Goal: Information Seeking & Learning: Learn about a topic

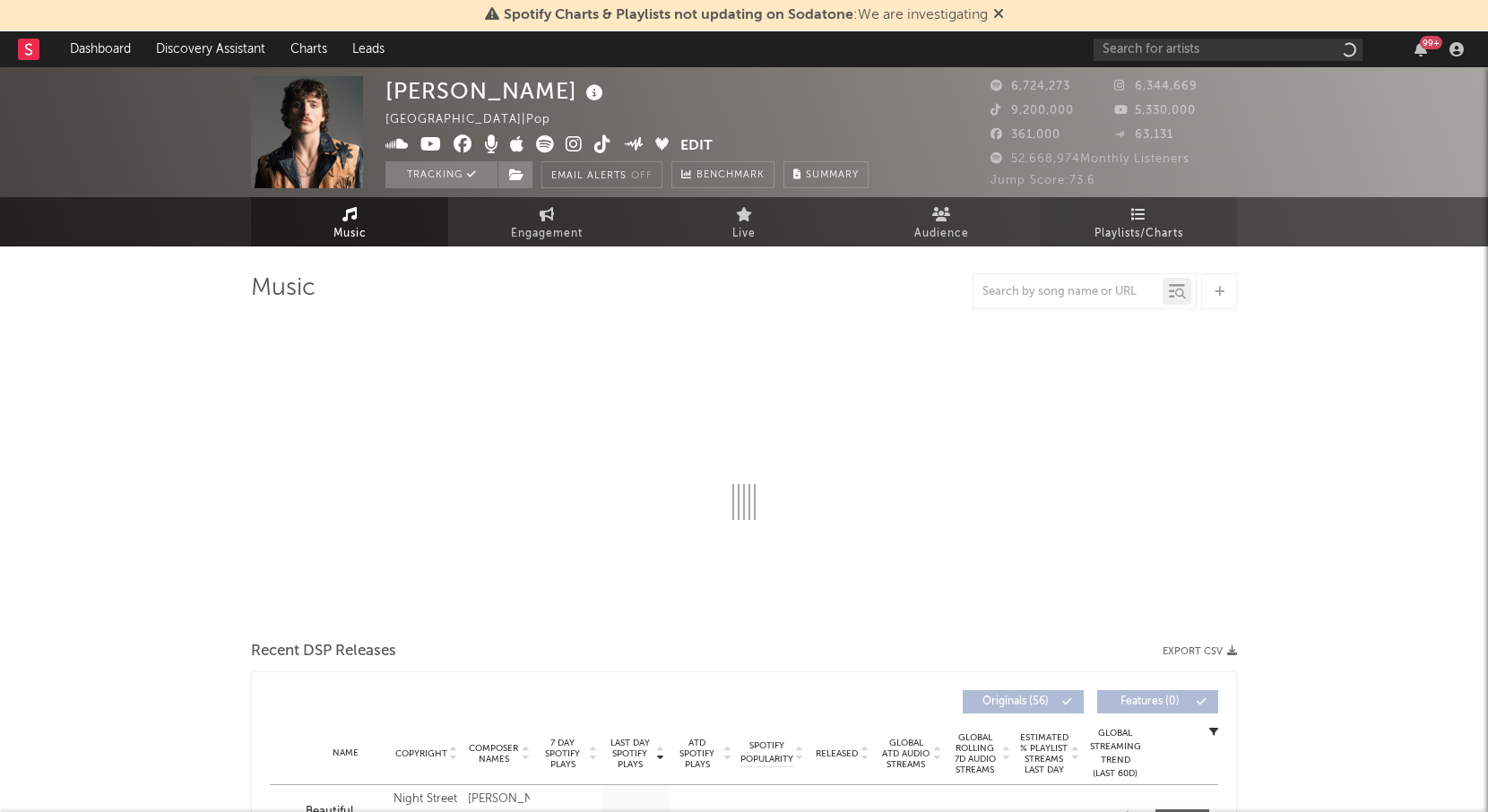
select select "6m"
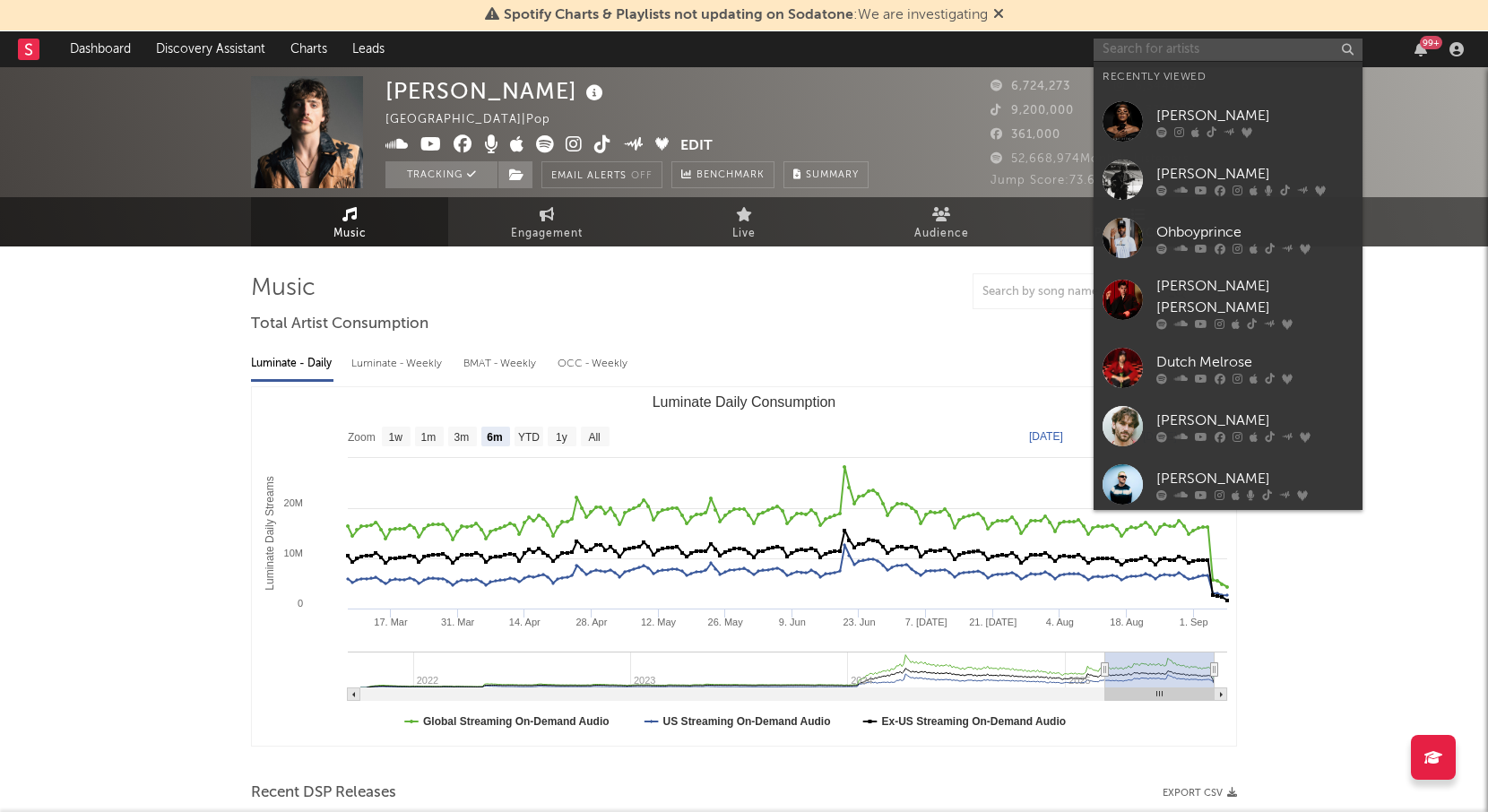
click at [1147, 47] on input "text" at bounding box center [1228, 49] width 269 height 23
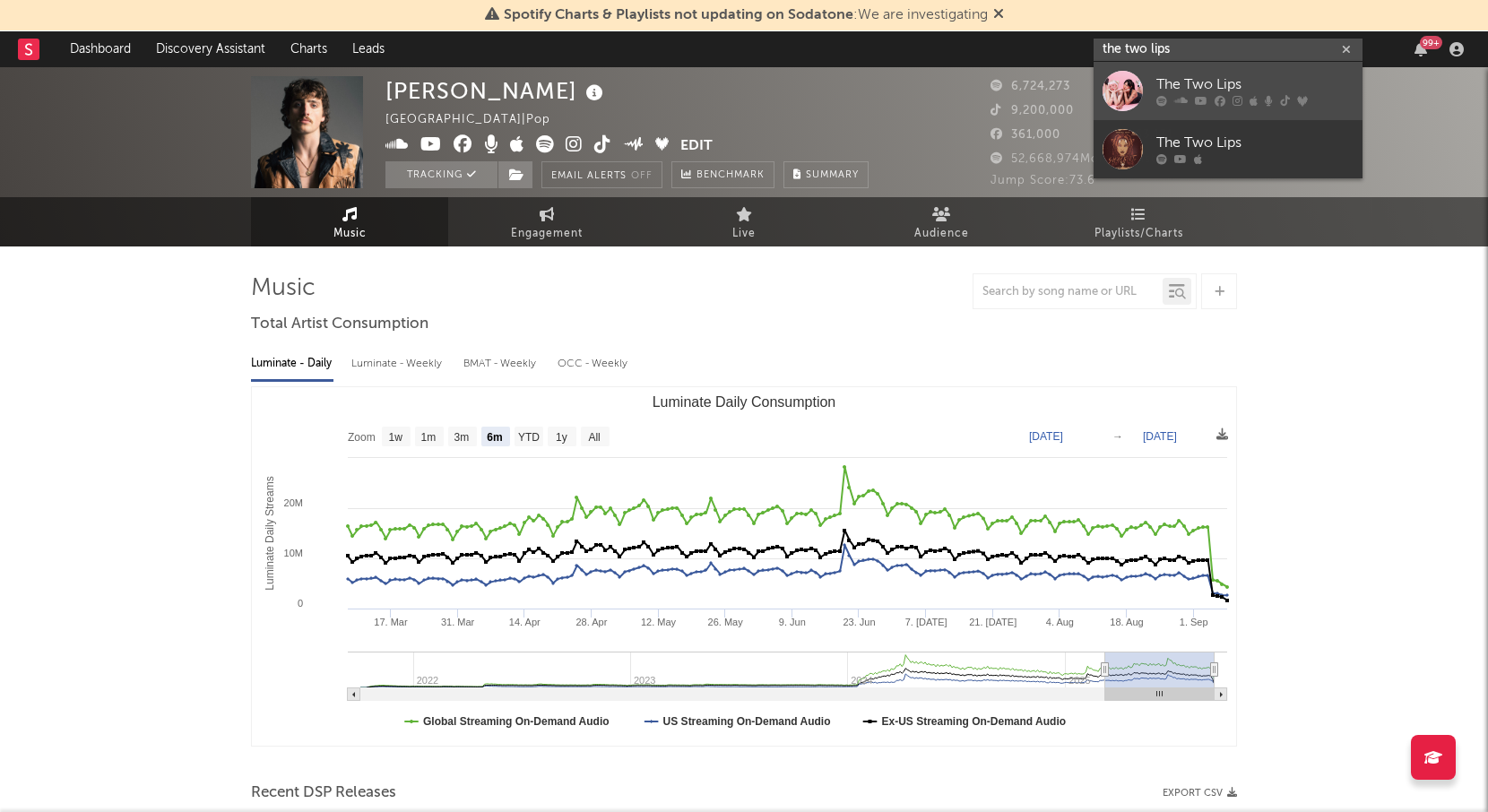
type input "the two lips"
click at [1135, 86] on div at bounding box center [1123, 91] width 40 height 40
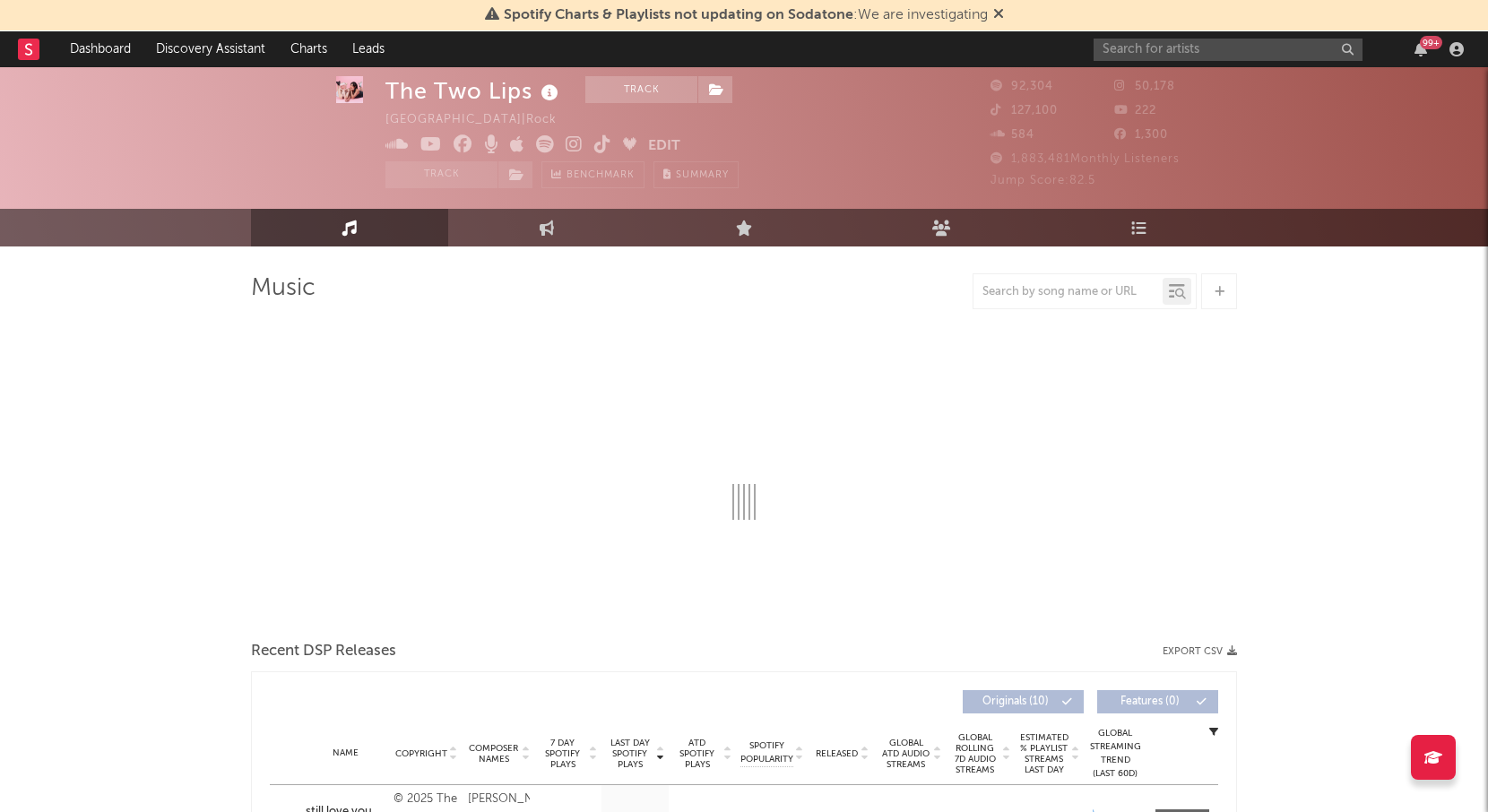
select select "6m"
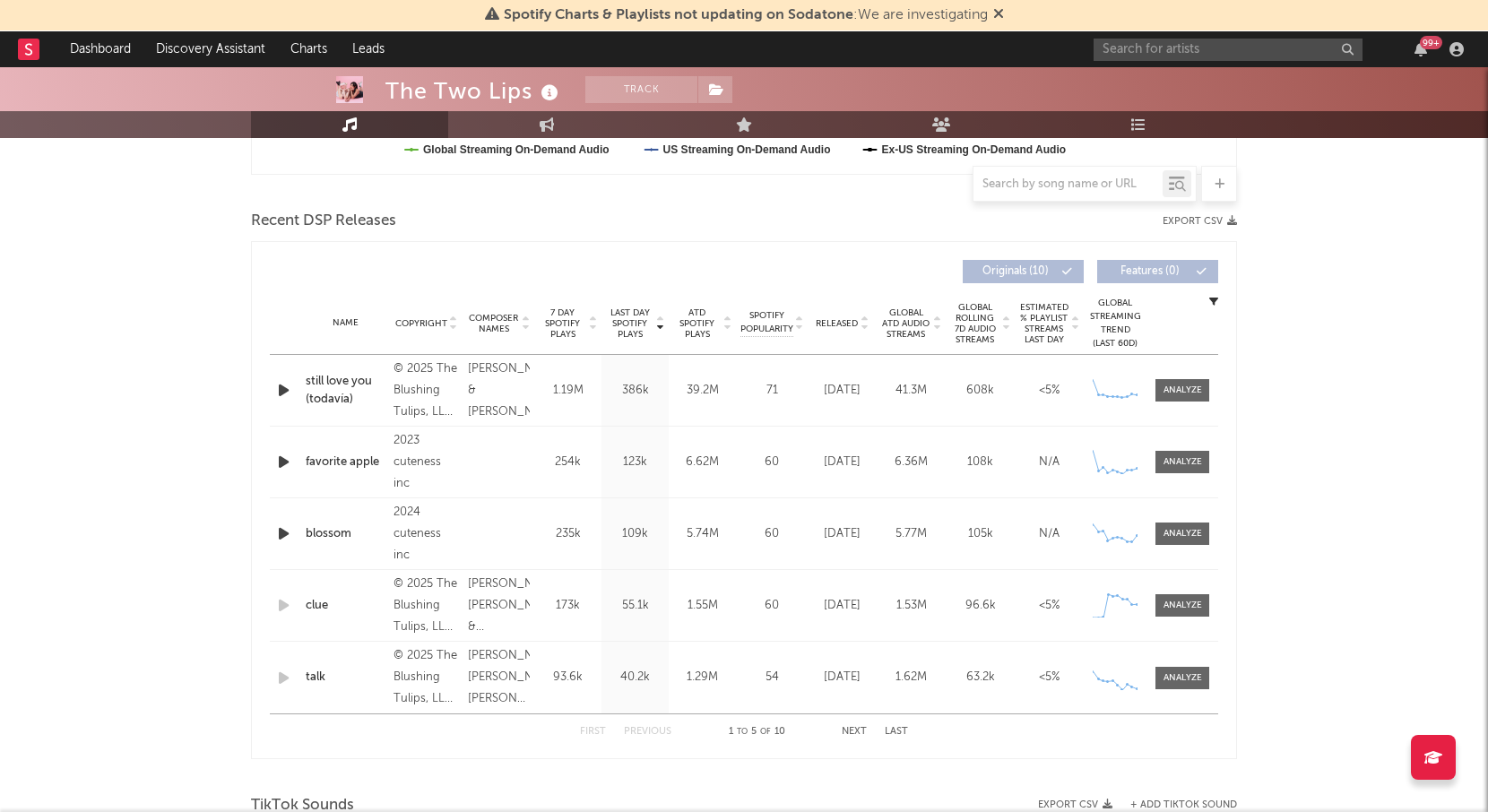
scroll to position [578, 0]
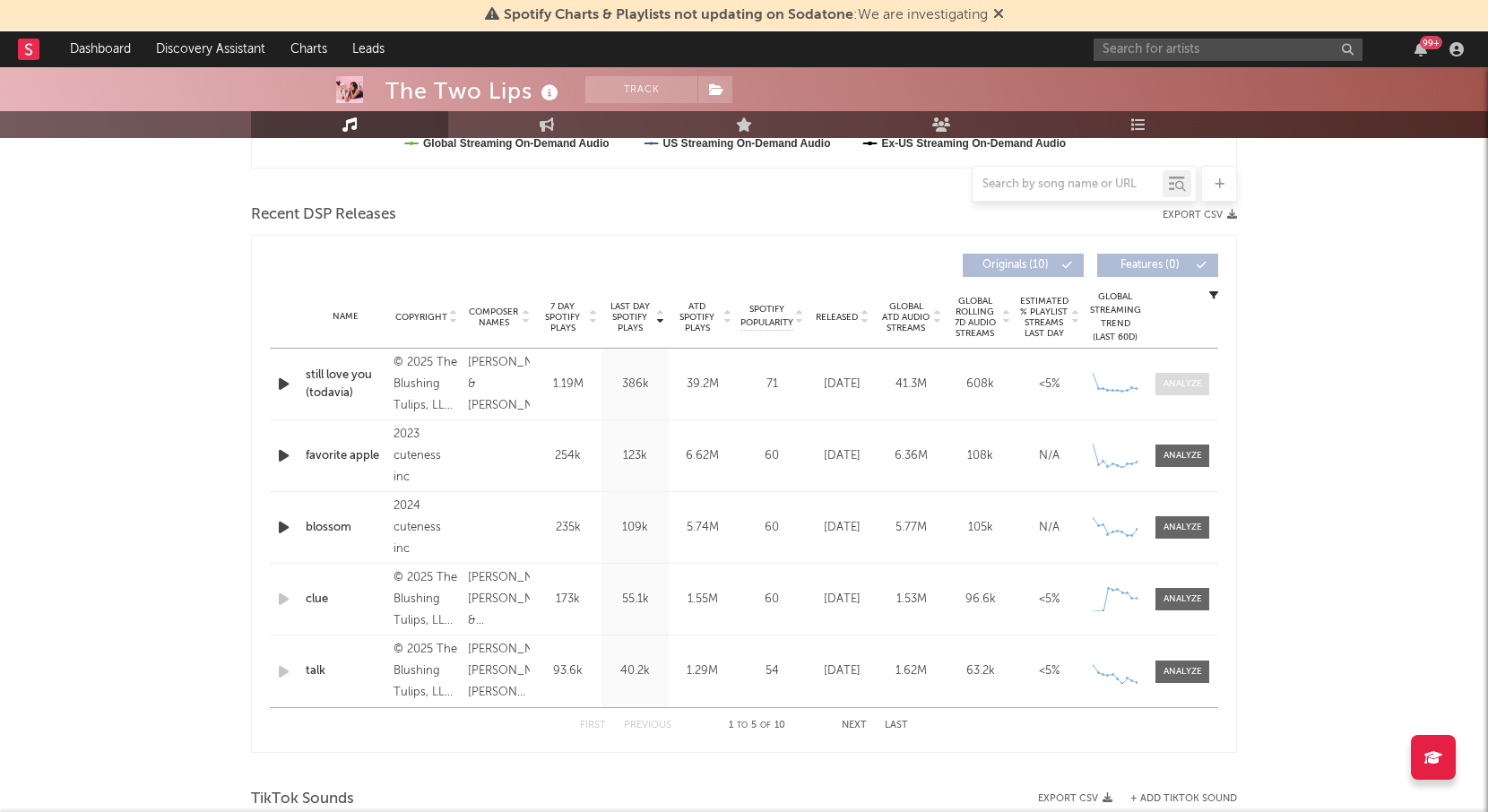
click at [1180, 385] on div at bounding box center [1183, 384] width 38 height 14
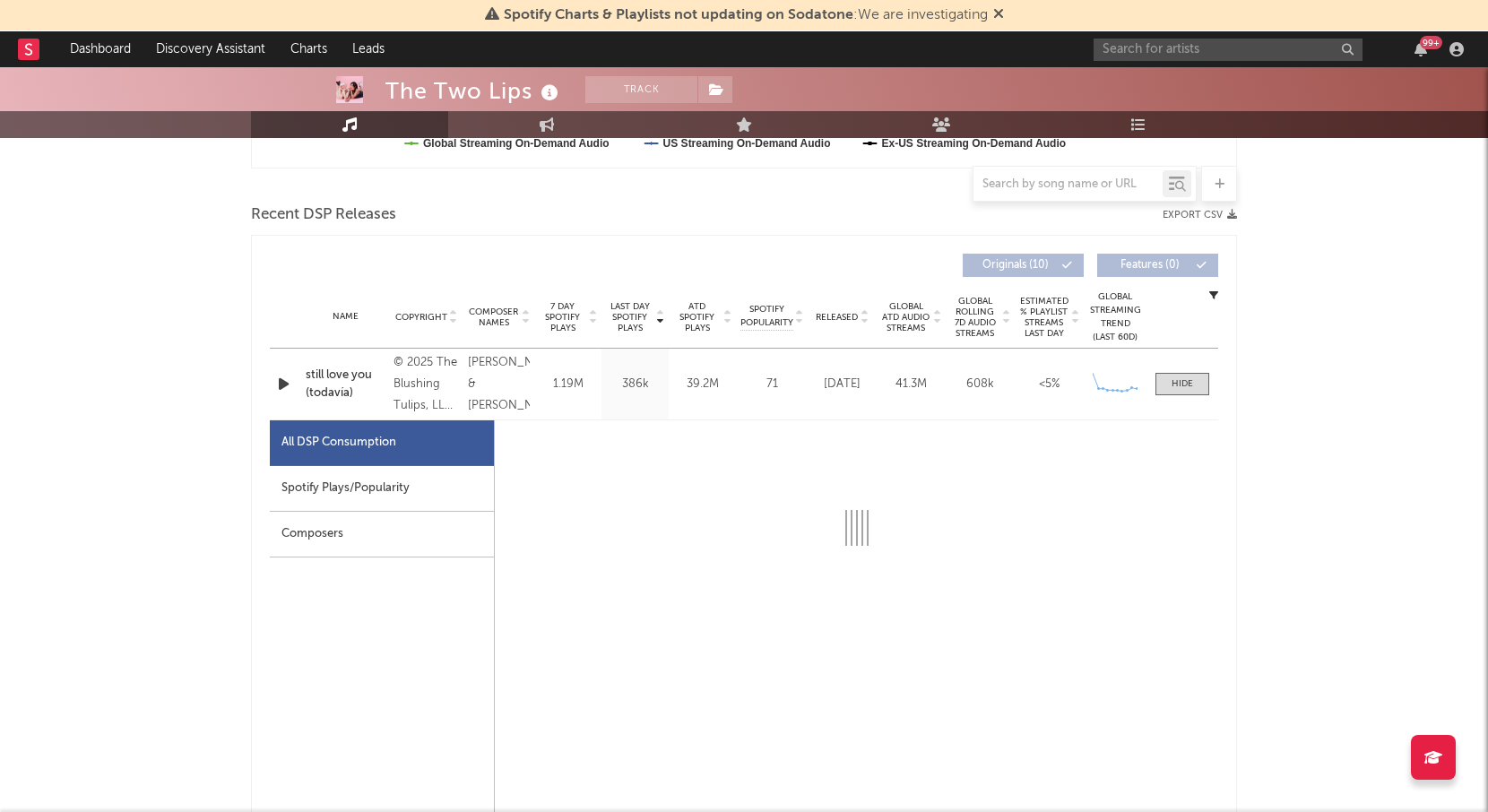
click at [360, 483] on div "Spotify Plays/Popularity" at bounding box center [382, 489] width 224 height 46
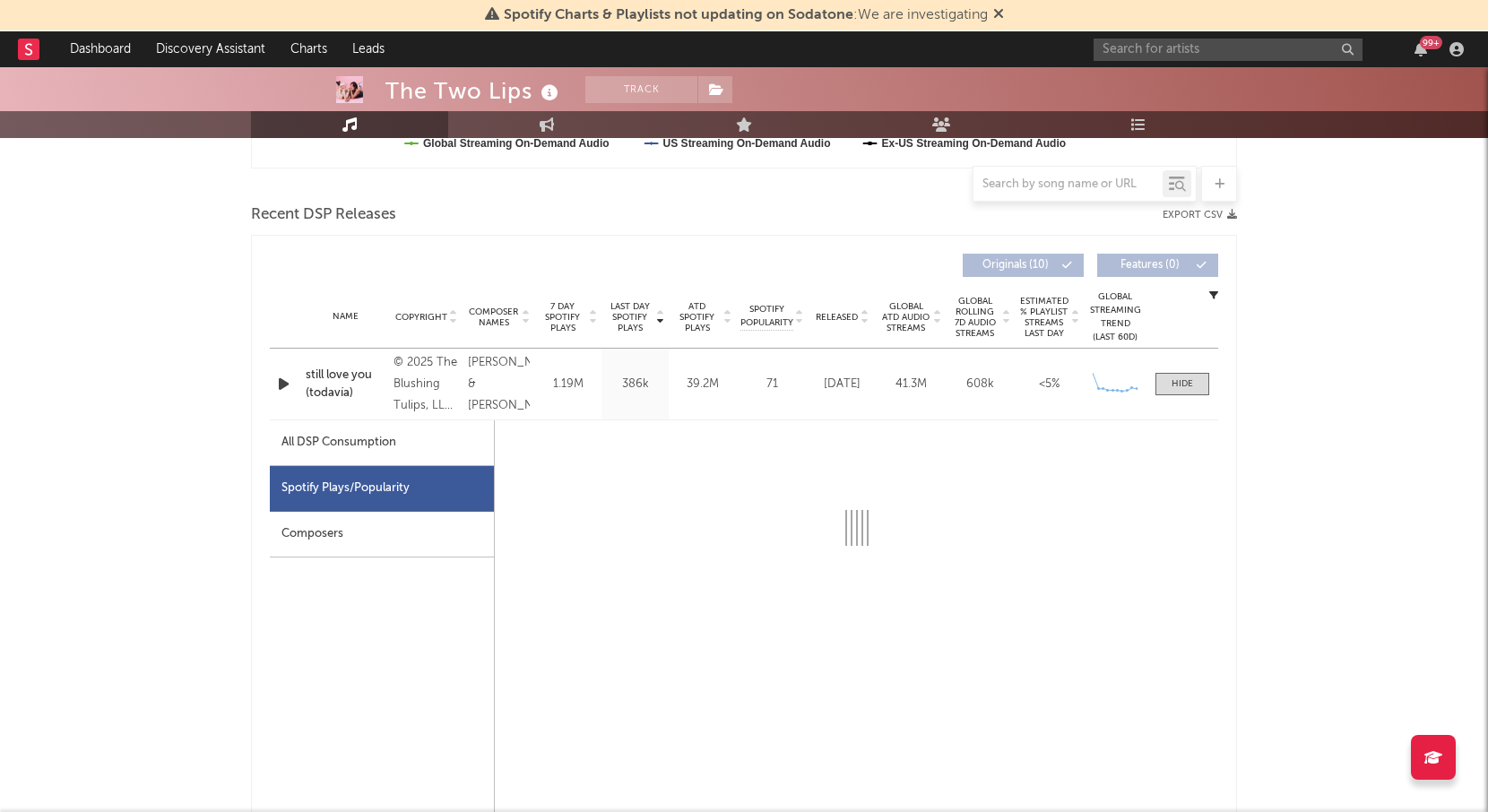
select select "1w"
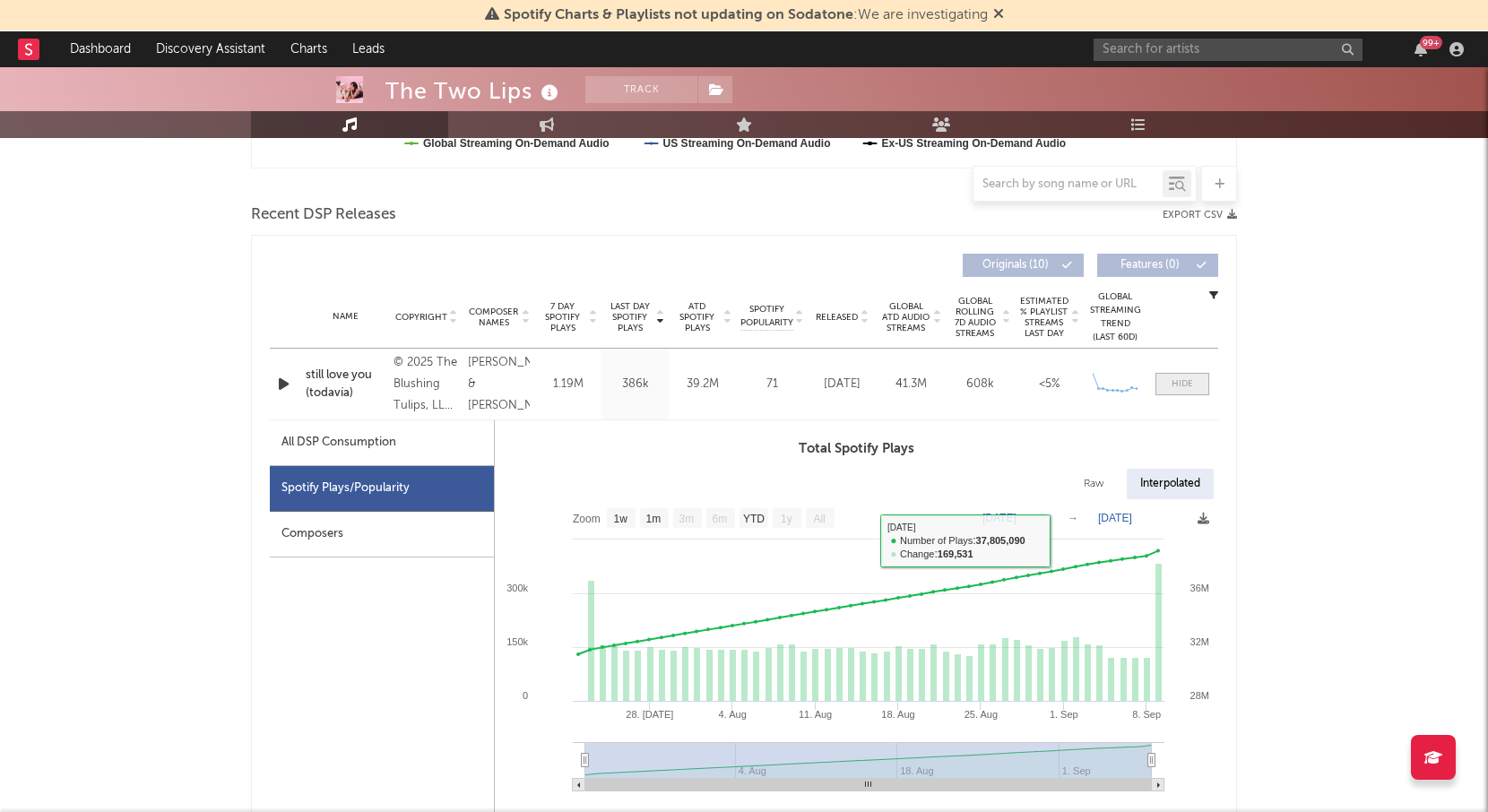
click at [1189, 379] on div at bounding box center [1183, 384] width 22 height 14
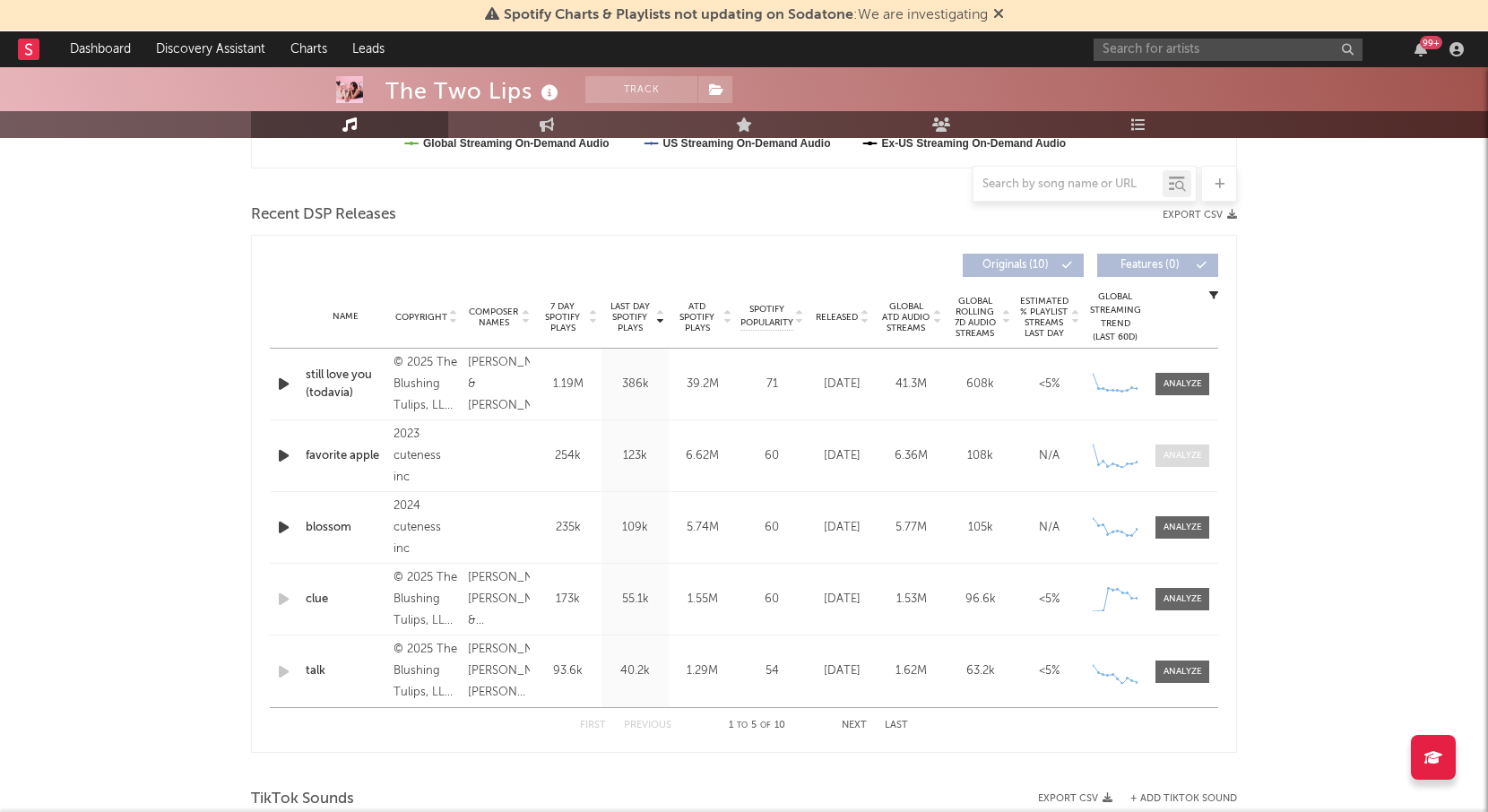
click at [1171, 457] on div at bounding box center [1183, 455] width 38 height 14
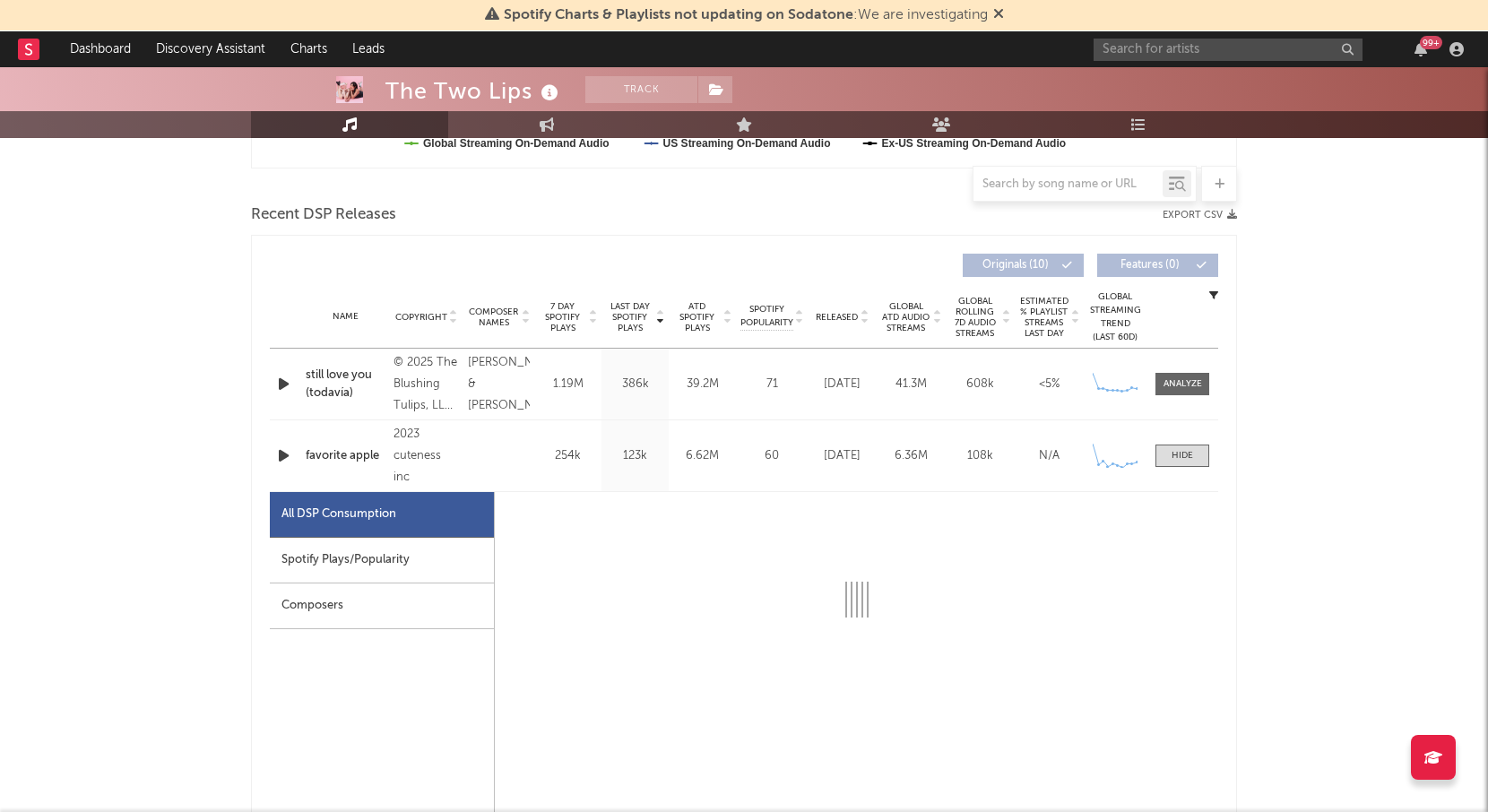
select select "6m"
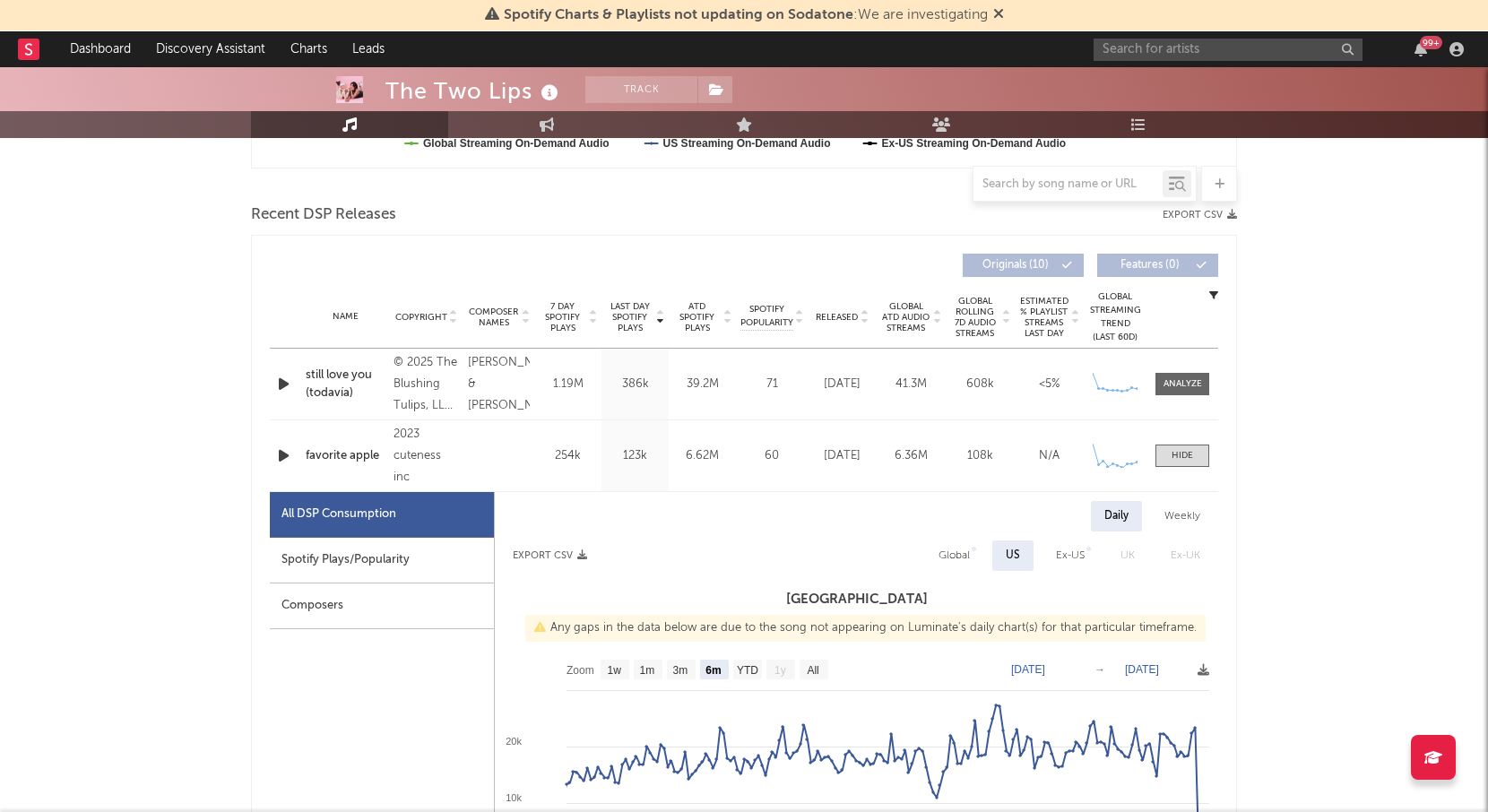
click at [370, 567] on div "Spotify Plays/Popularity" at bounding box center [382, 561] width 224 height 46
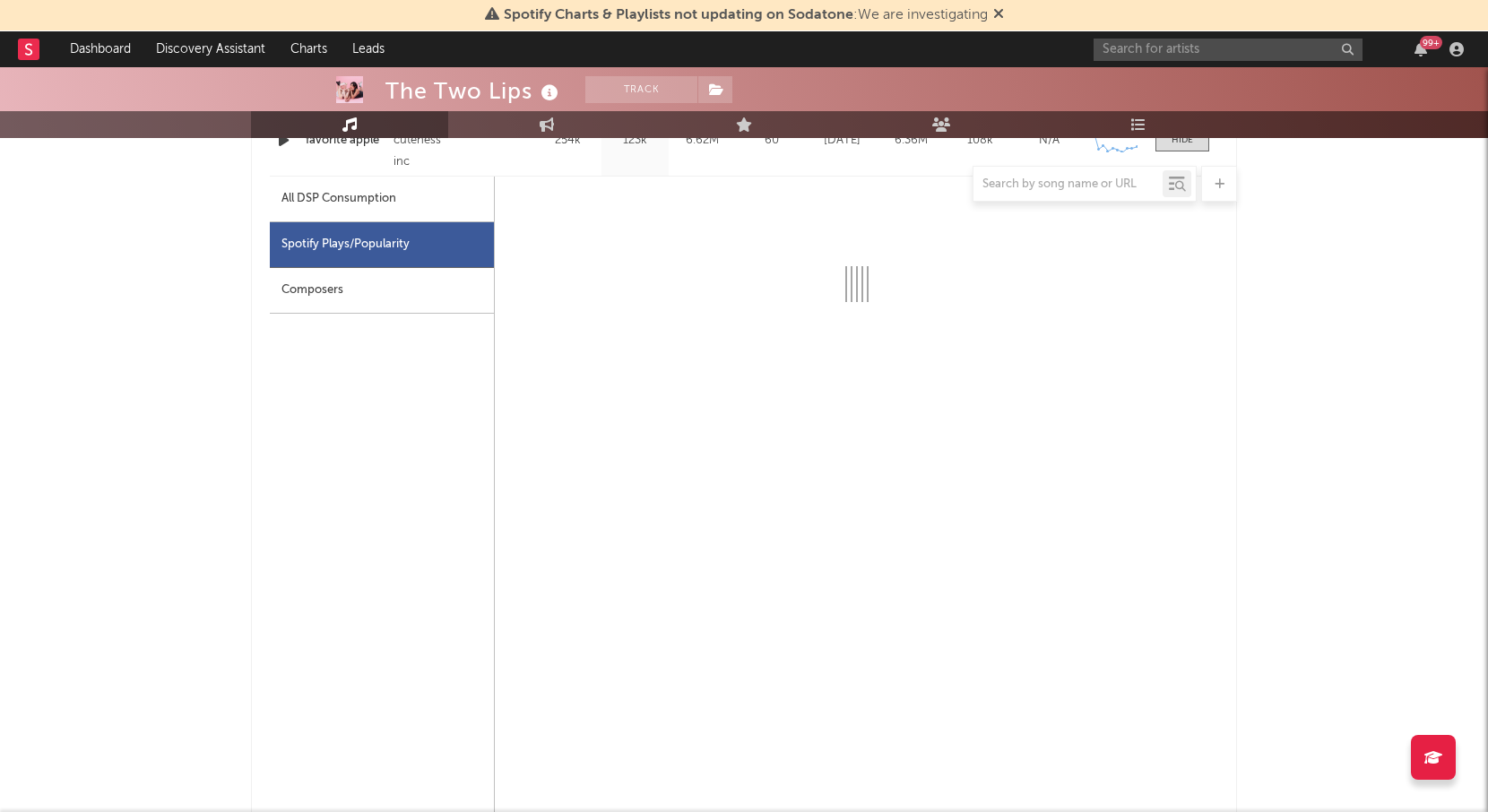
scroll to position [901, 0]
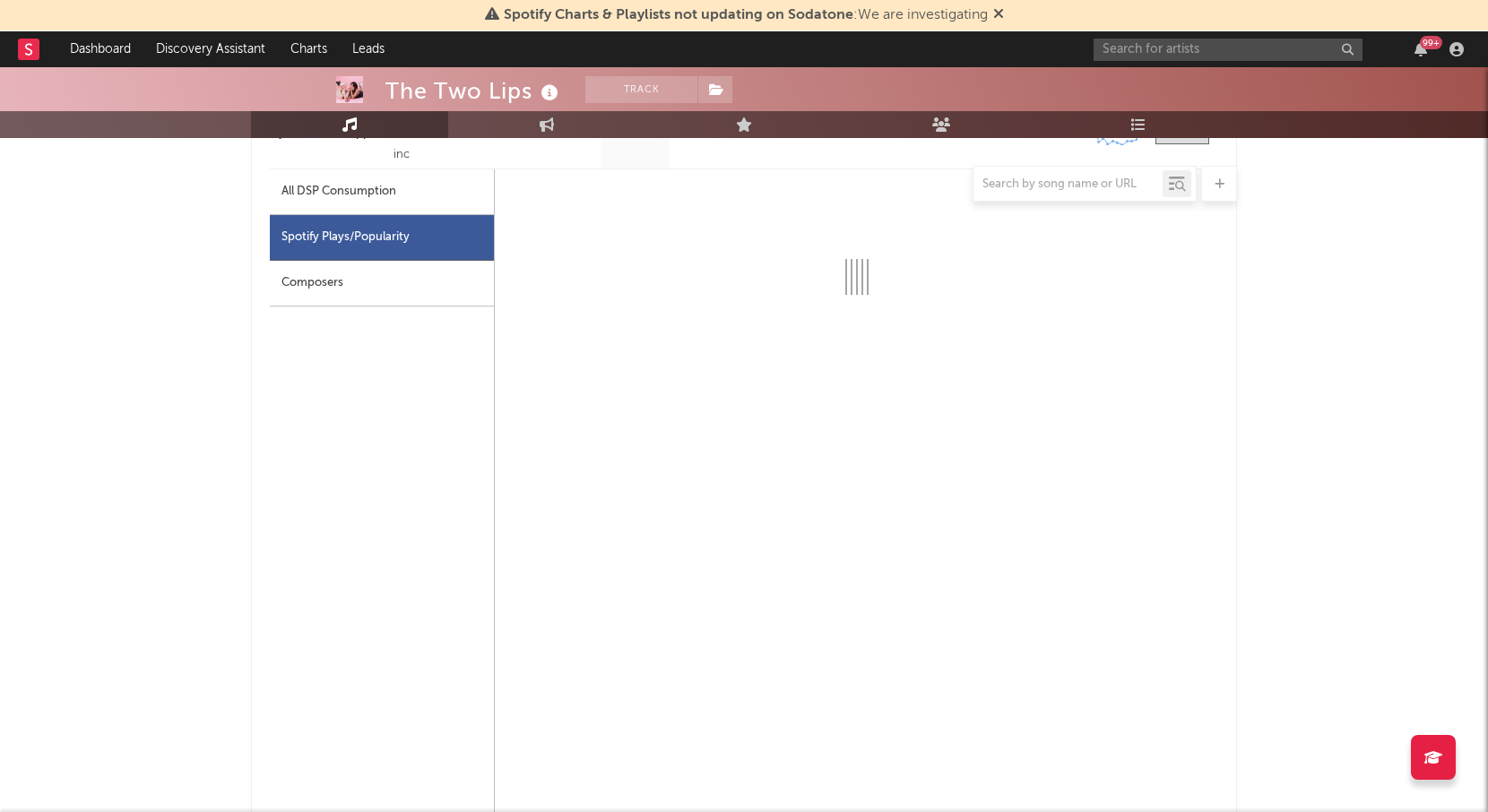
select select "6m"
select select "1w"
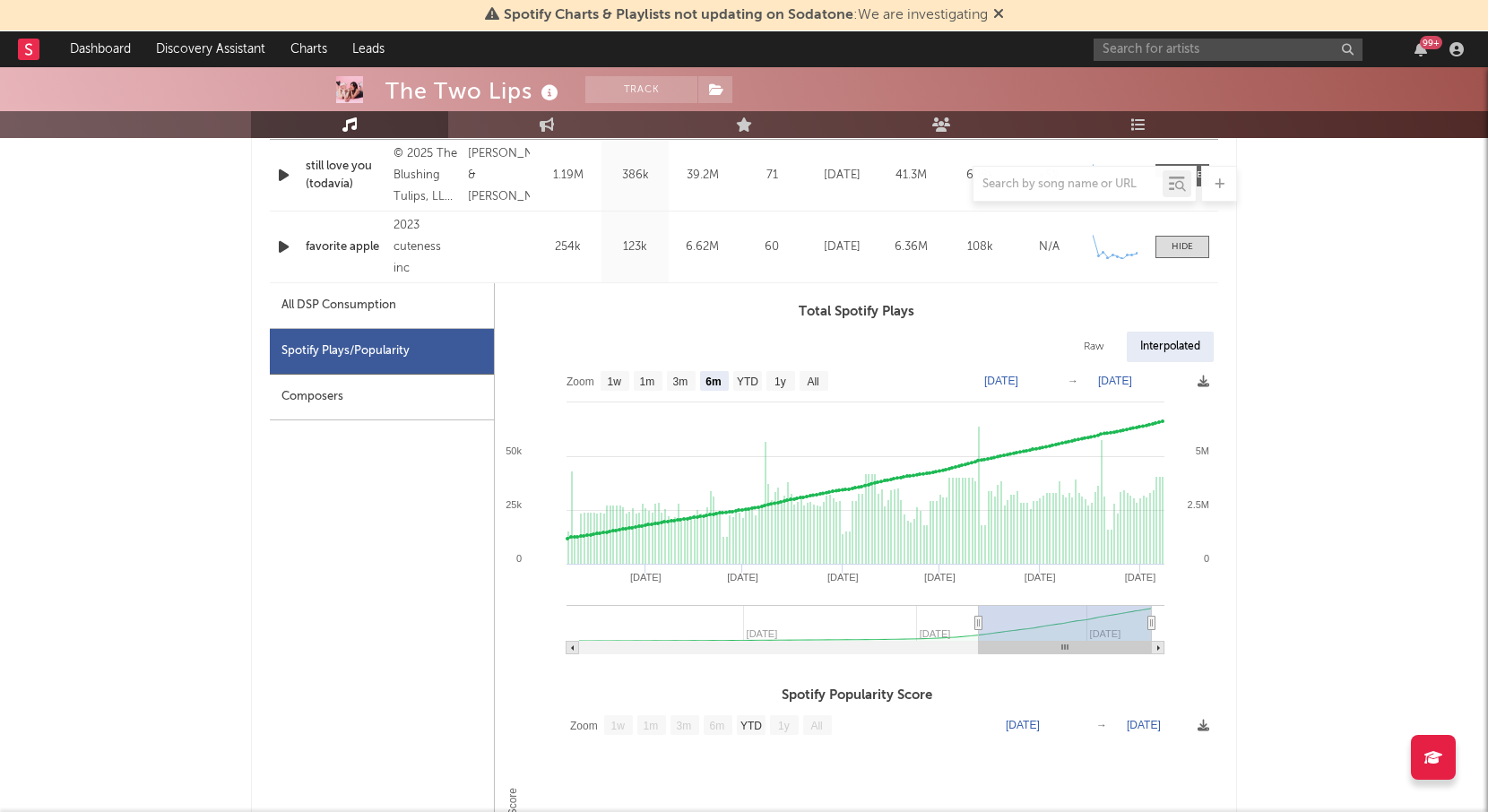
scroll to position [780, 0]
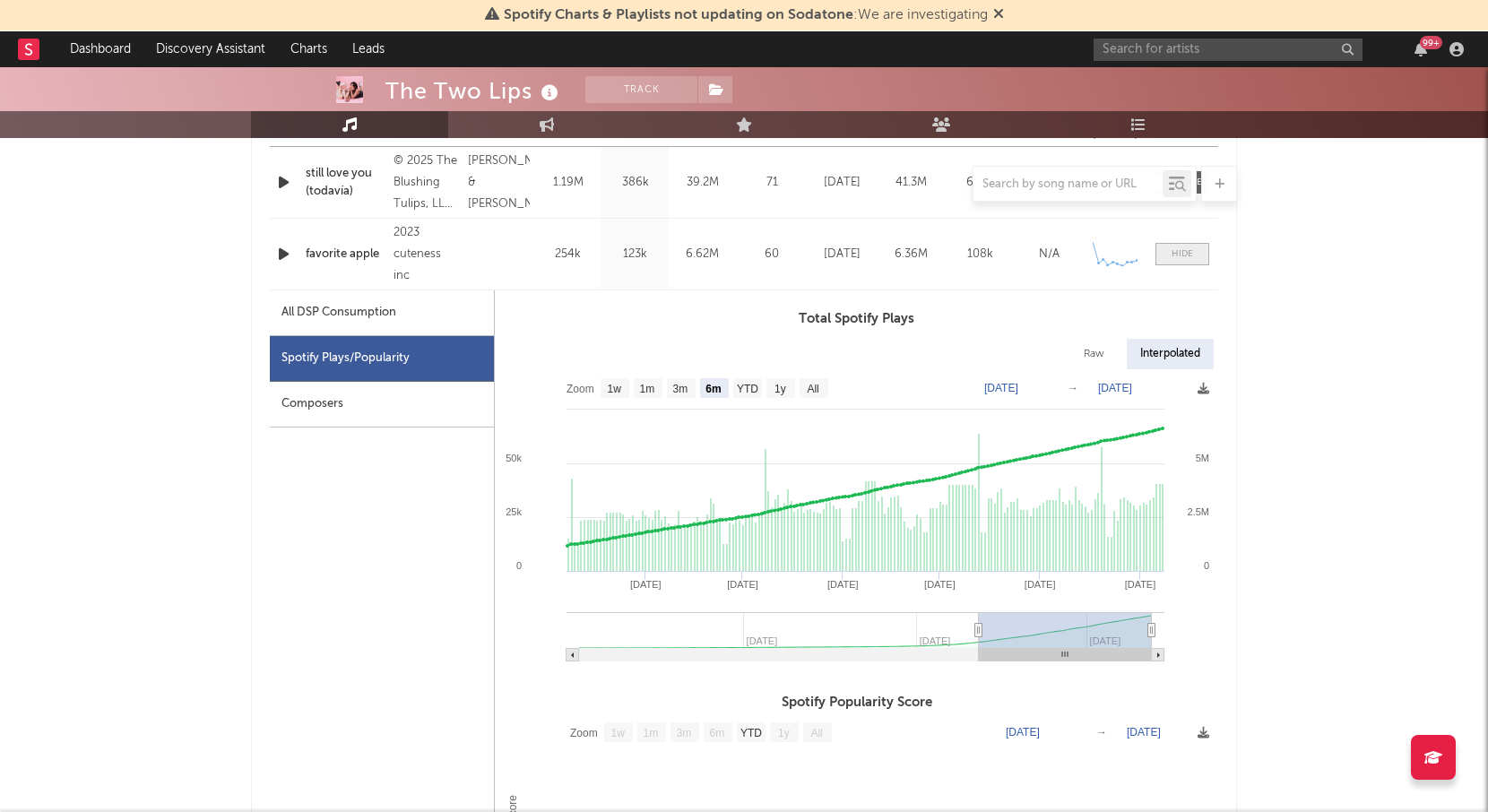
click at [1169, 250] on span at bounding box center [1182, 254] width 54 height 23
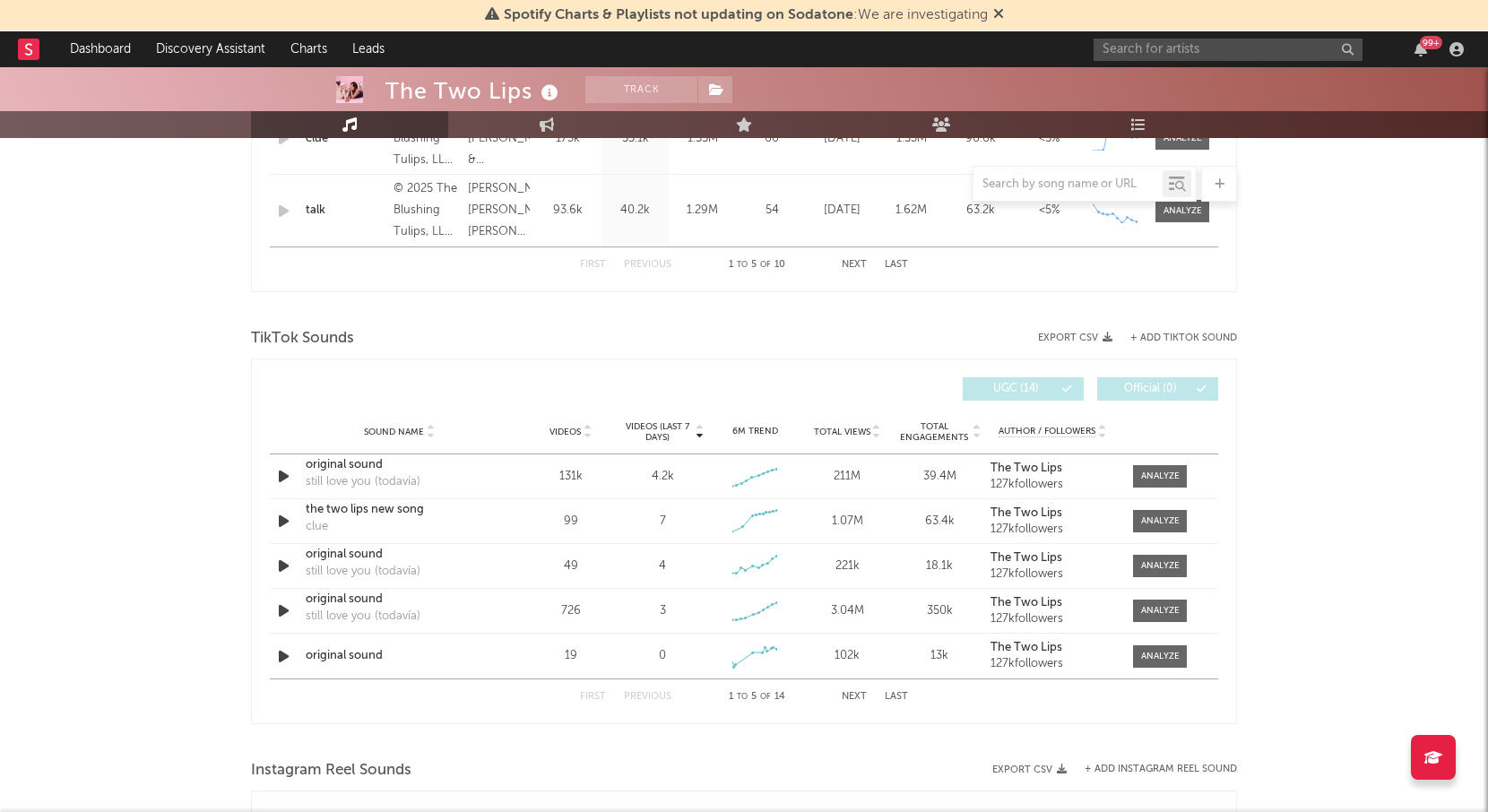
scroll to position [1073, 0]
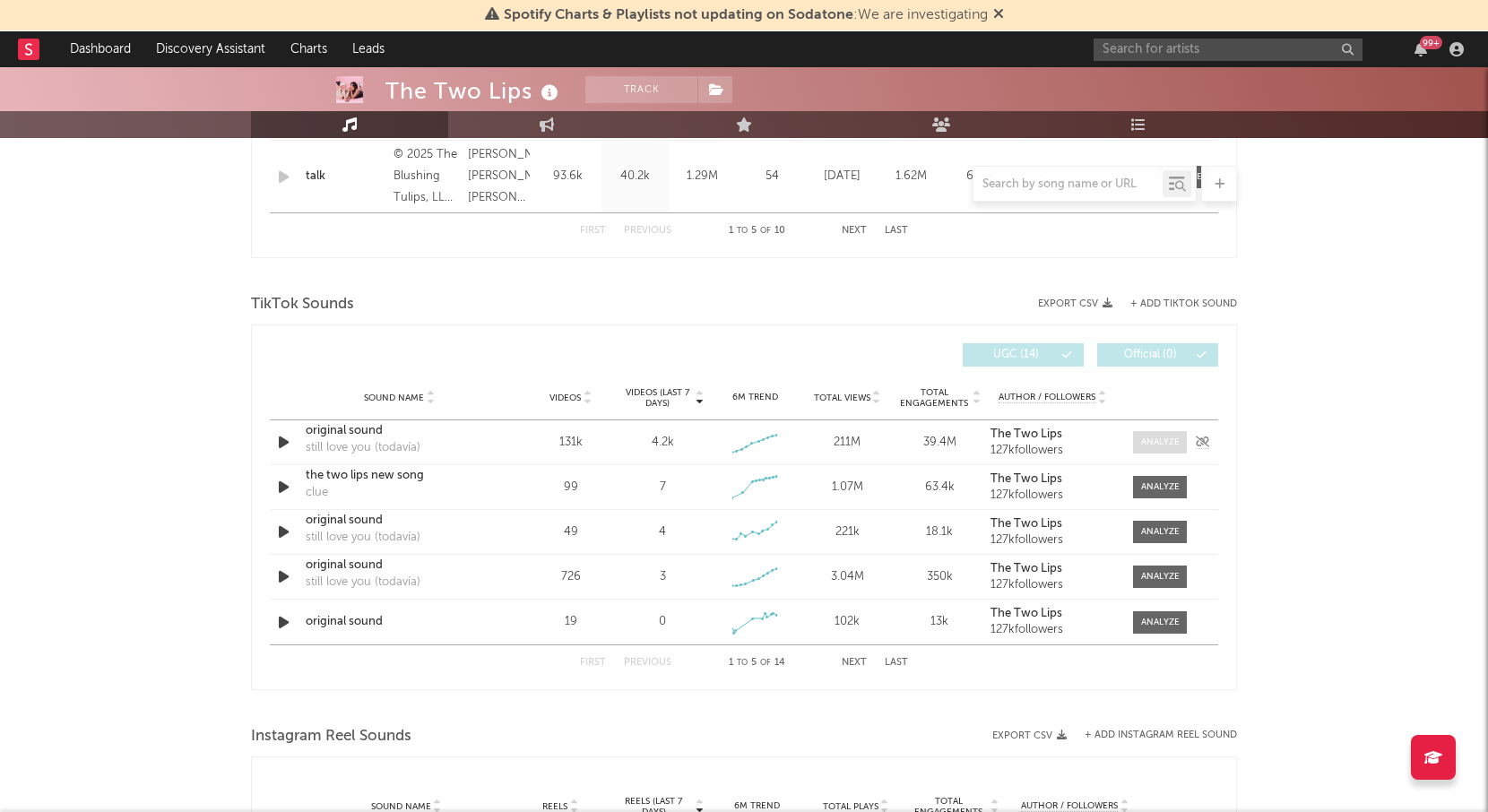
click at [1152, 441] on div at bounding box center [1160, 442] width 38 height 14
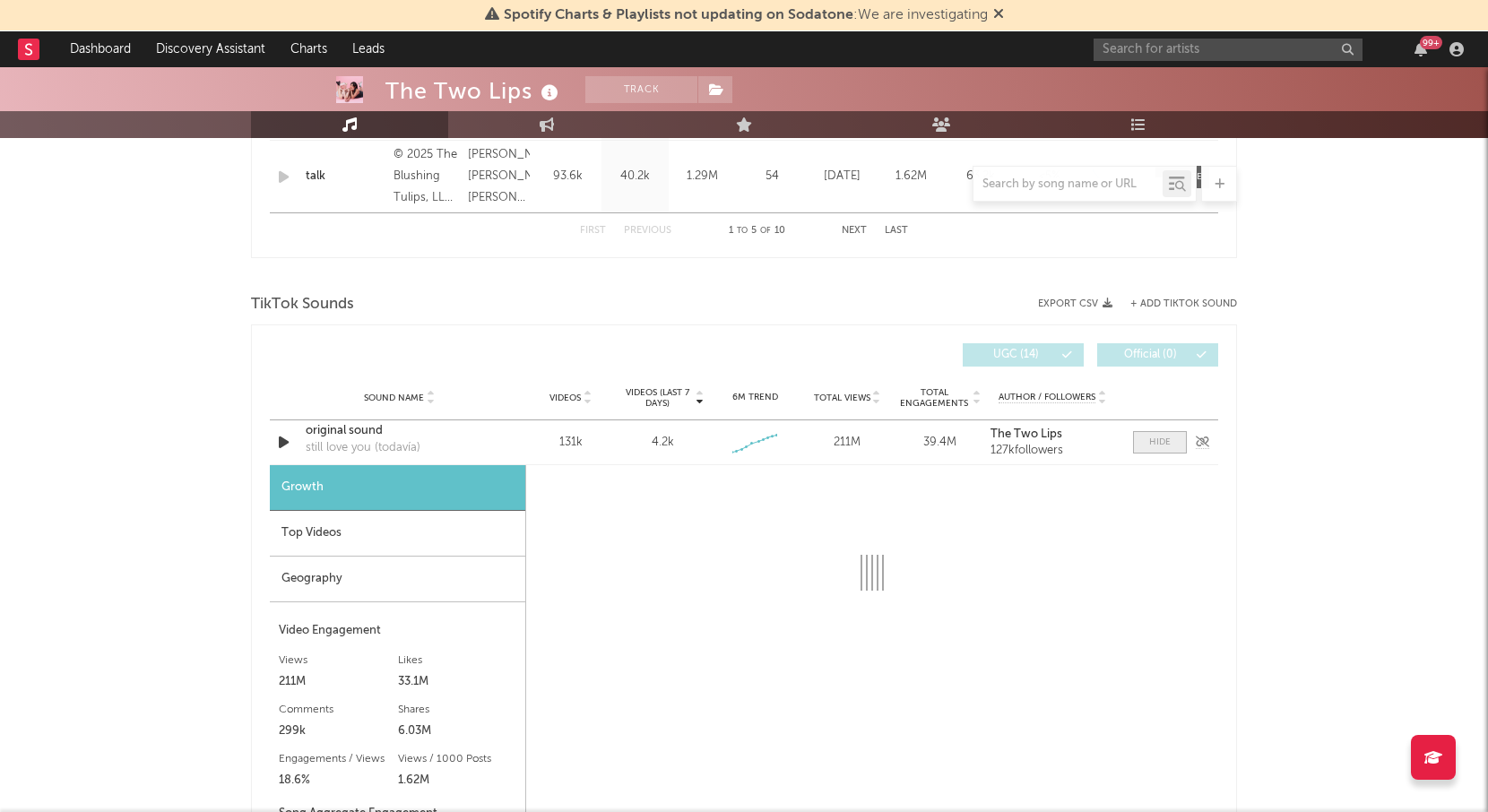
click at [1154, 446] on div at bounding box center [1160, 442] width 22 height 14
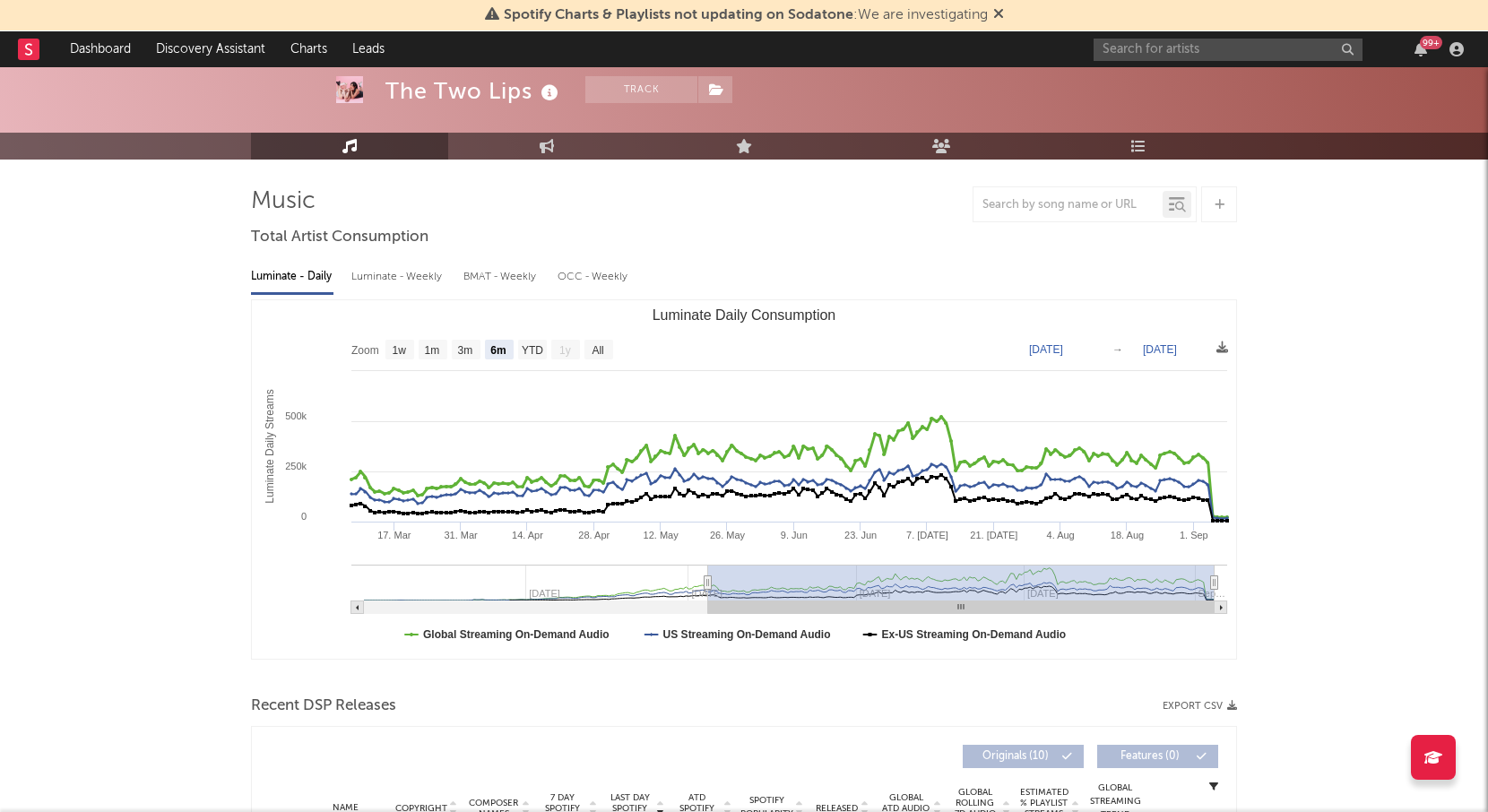
scroll to position [0, 0]
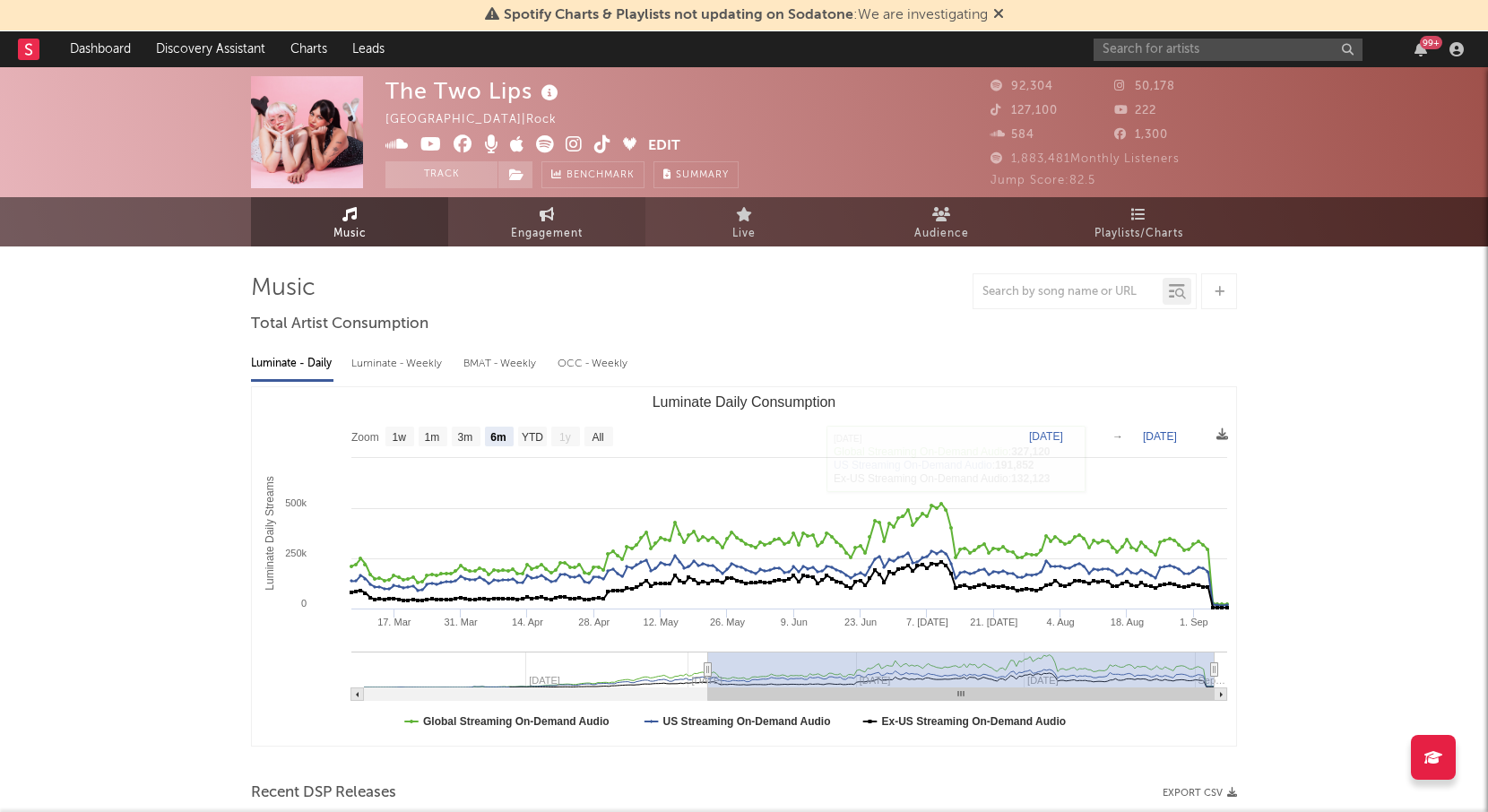
click at [554, 236] on span "Engagement" at bounding box center [546, 234] width 72 height 22
select select "1w"
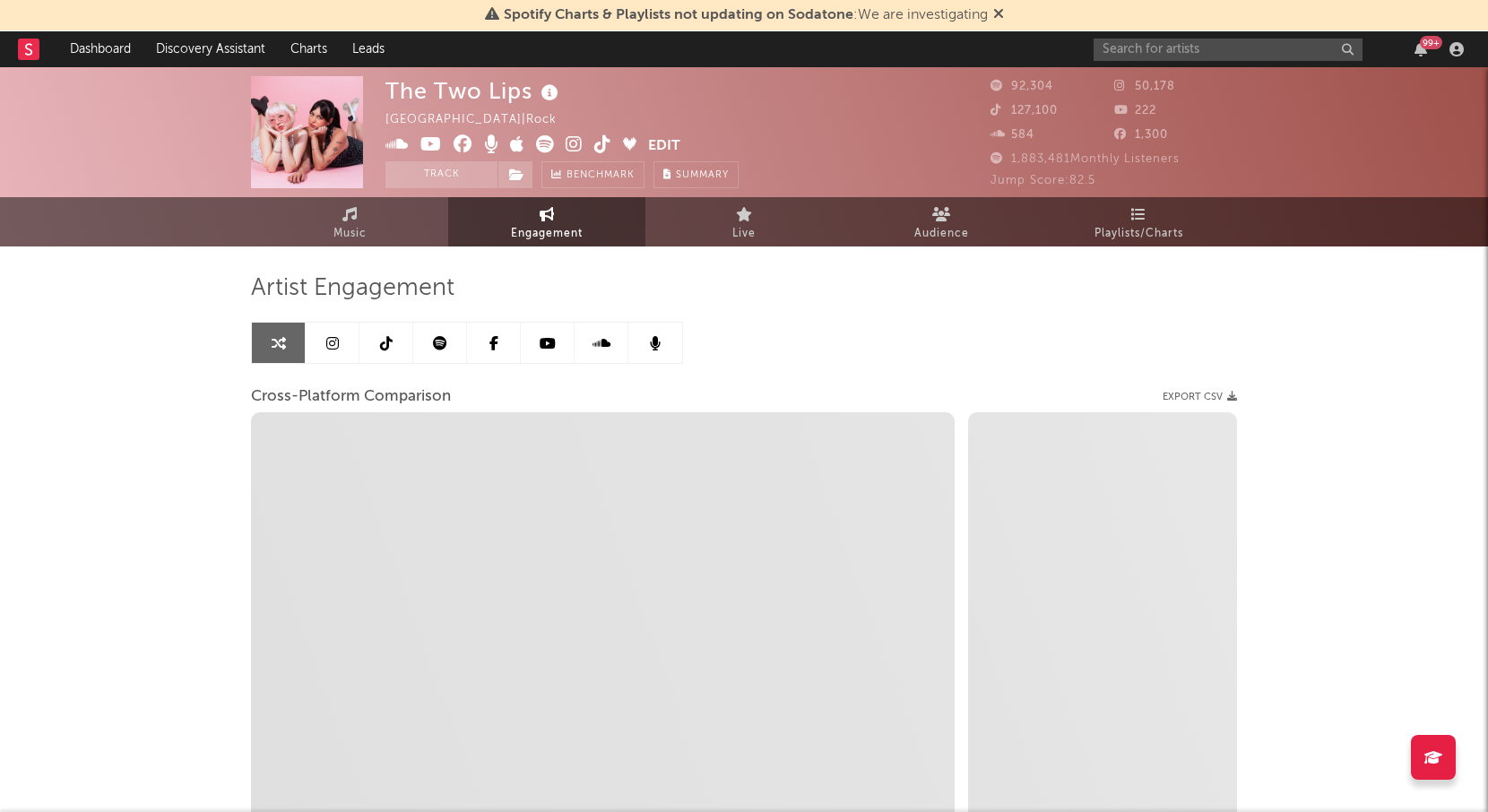
select select "1m"
